Goal: Information Seeking & Learning: Check status

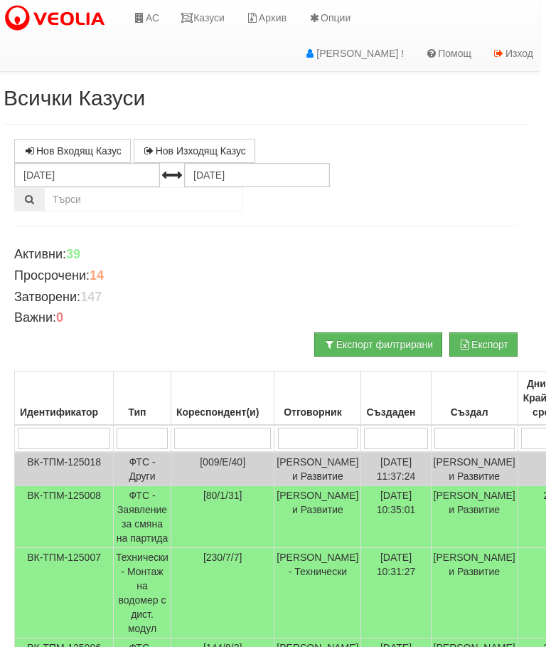
scroll to position [0, 6]
click at [203, 4] on link "Казуси" at bounding box center [203, 18] width 65 height 36
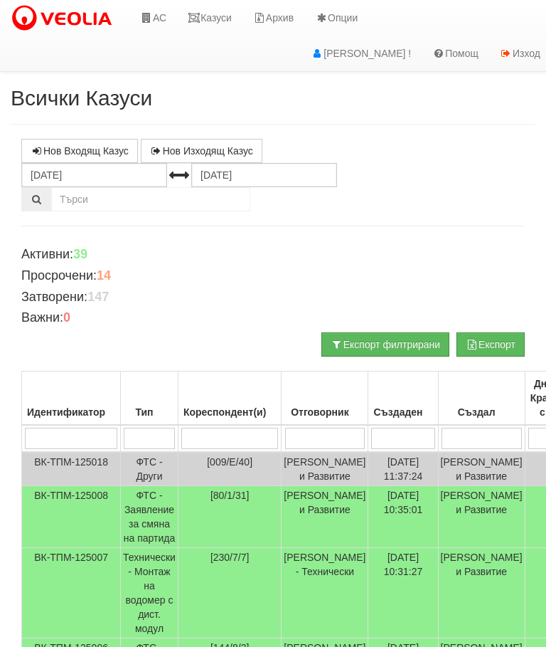
click at [235, 435] on input "search" at bounding box center [229, 438] width 97 height 21
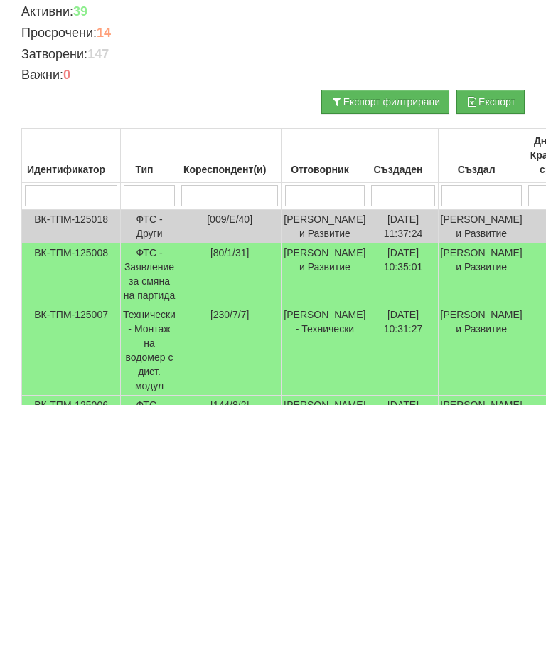
type input "1"
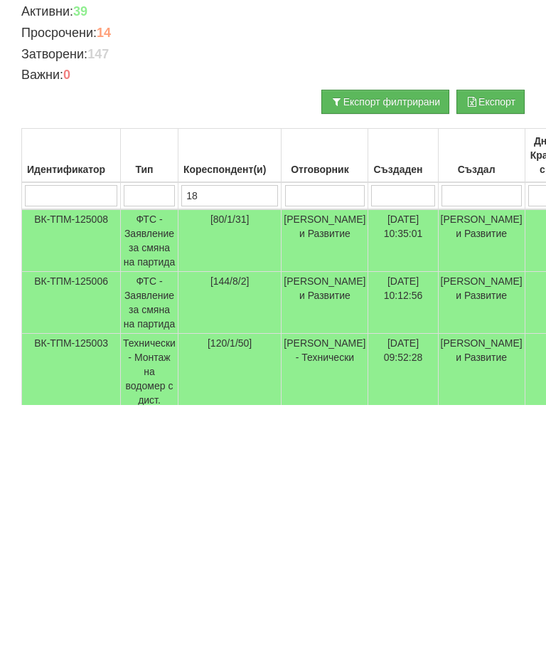
type input "187"
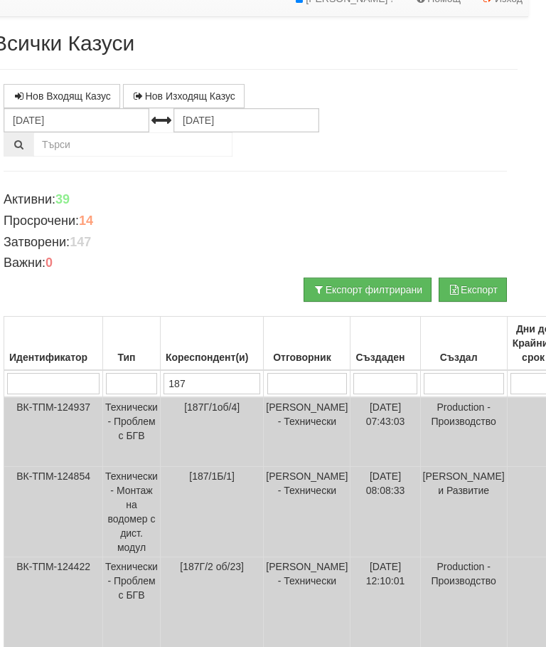
scroll to position [53, 18]
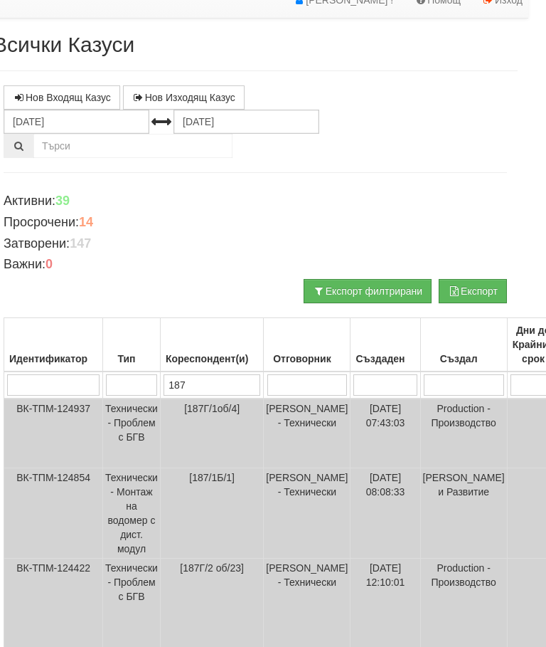
type input "187"
click at [42, 121] on input "[DATE]" at bounding box center [77, 122] width 146 height 24
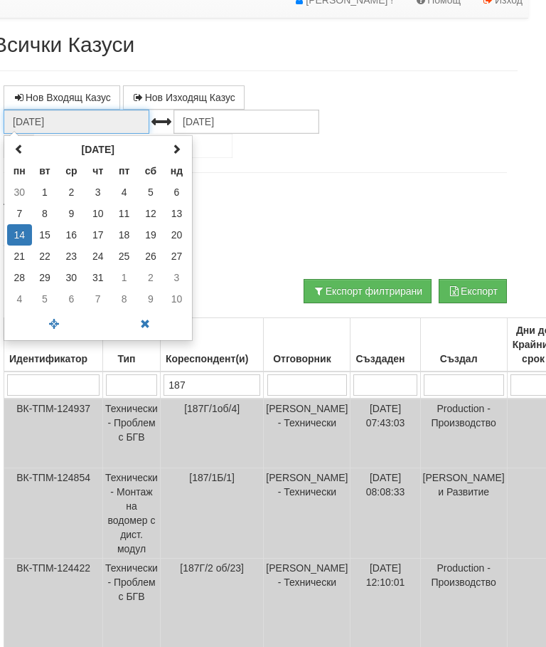
click at [18, 149] on span at bounding box center [19, 149] width 10 height 10
click at [164, 191] on td "1" at bounding box center [176, 191] width 25 height 21
type input "[DATE]"
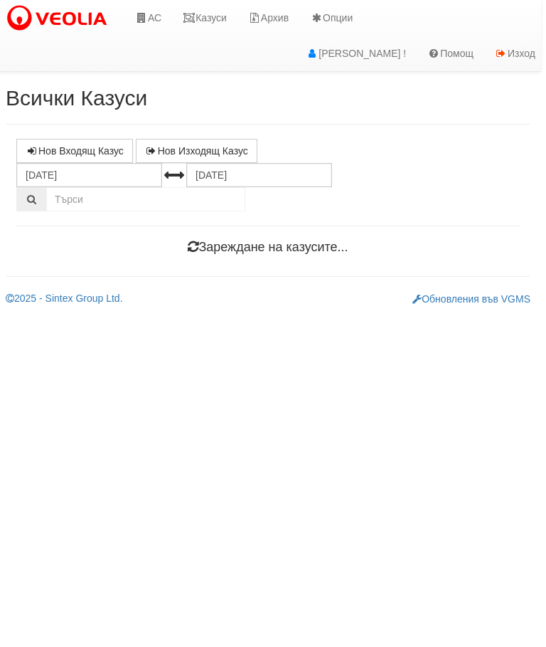
scroll to position [0, 5]
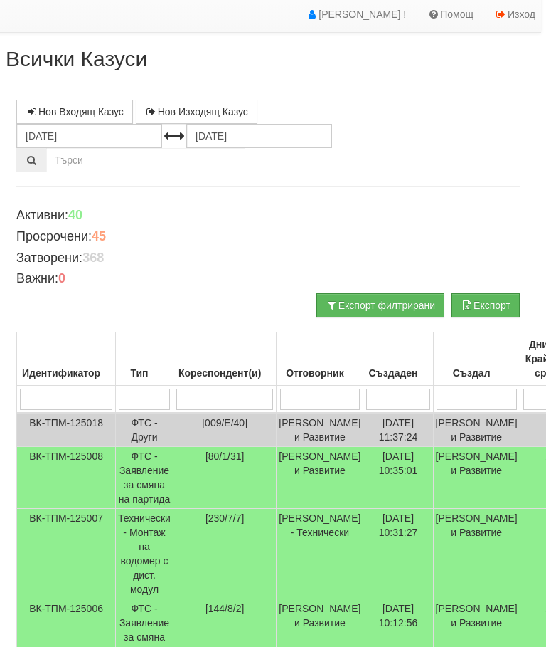
click at [218, 395] on input "search" at bounding box center [224, 398] width 97 height 21
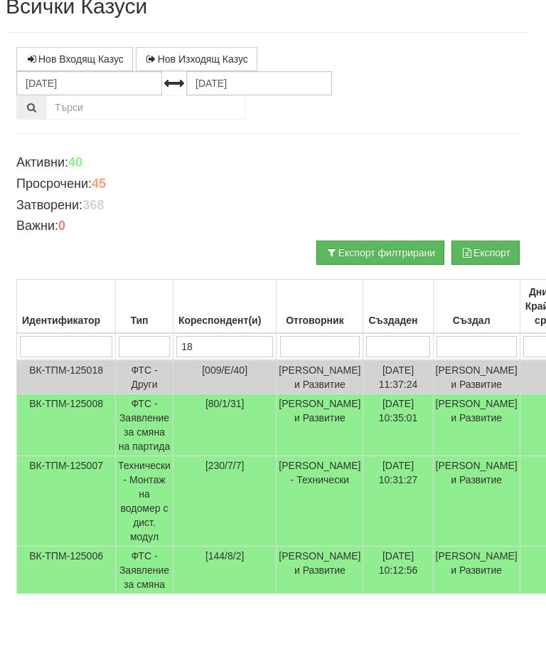
type input "187"
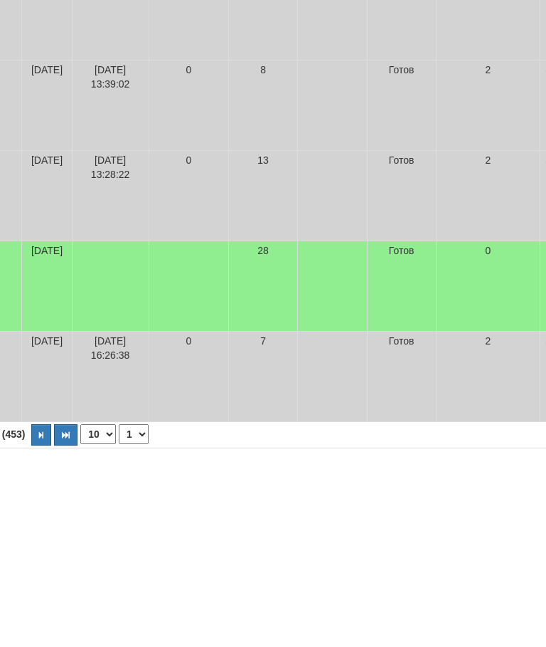
scroll to position [753, 566]
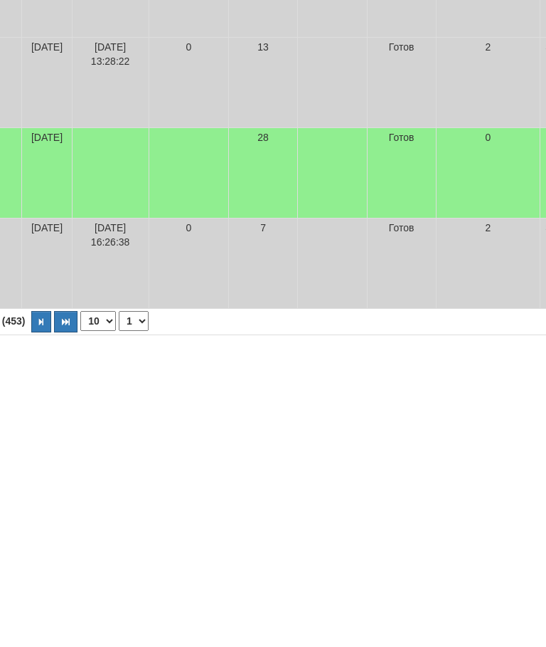
type input "187"
click at [31, 570] on button "button" at bounding box center [41, 580] width 20 height 21
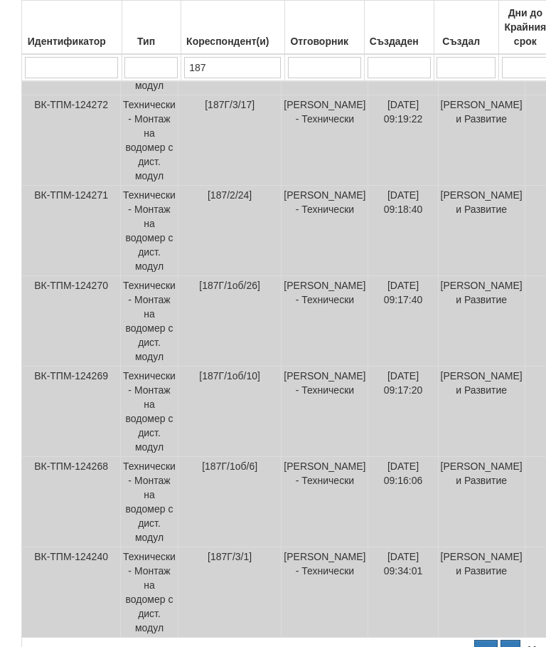
scroll to position [802, 0]
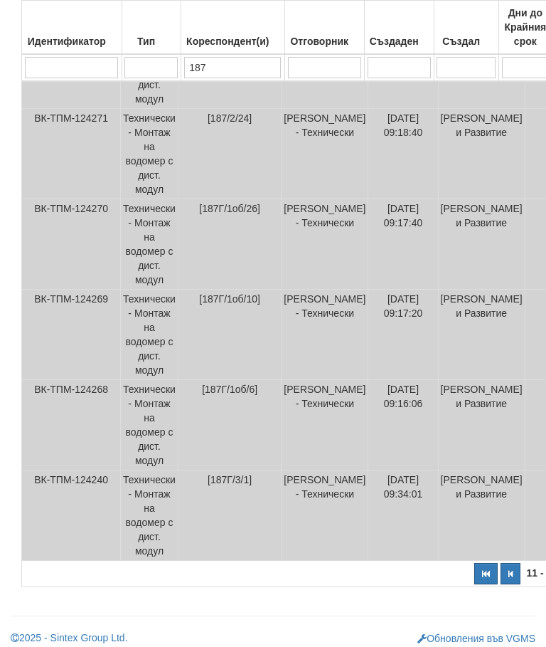
click at [474, 563] on button "button" at bounding box center [485, 573] width 23 height 21
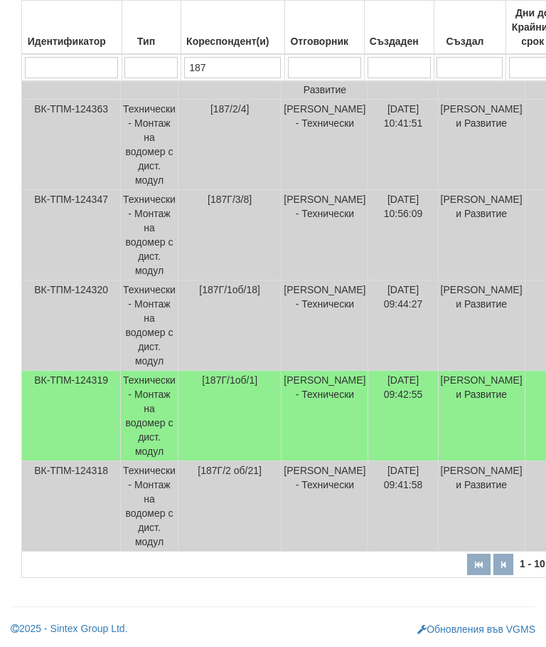
scroll to position [753, 0]
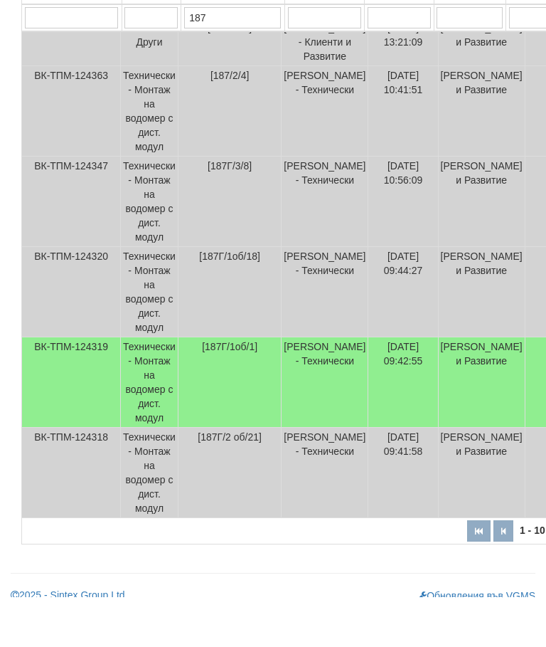
select select "1"
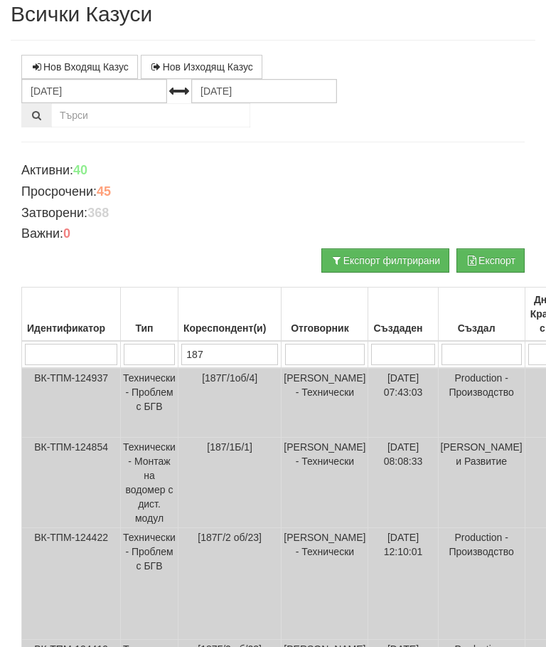
scroll to position [0, 0]
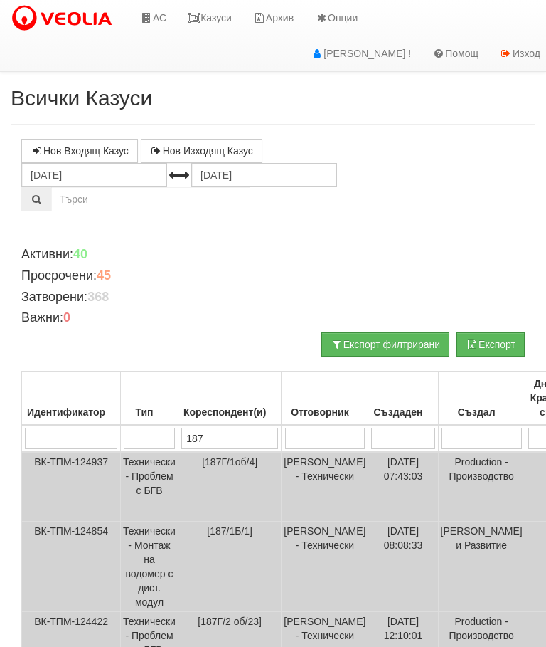
click at [203, 16] on link "Казуси" at bounding box center [209, 18] width 65 height 36
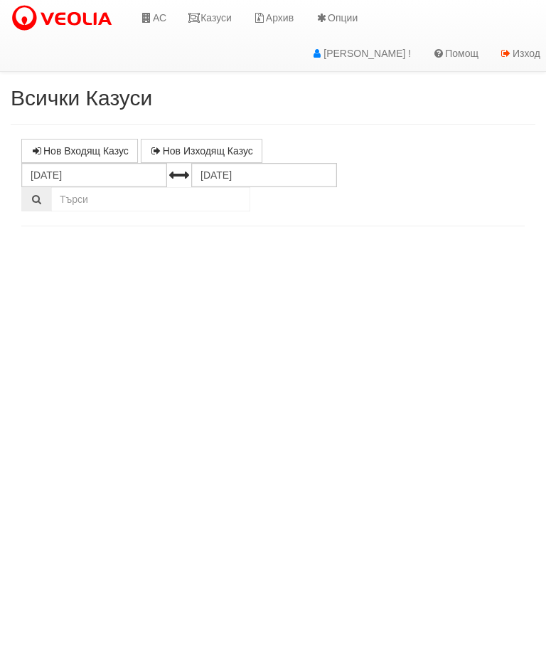
select select "10"
select select "1"
